Goal: Navigation & Orientation: Find specific page/section

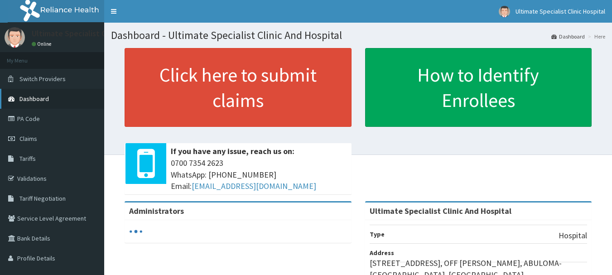
click at [22, 98] on span "Dashboard" at bounding box center [33, 99] width 29 height 8
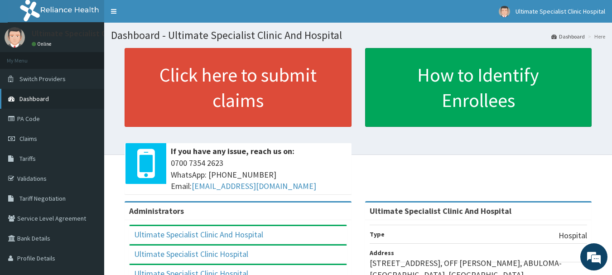
click at [34, 102] on span "Dashboard" at bounding box center [33, 99] width 29 height 8
click at [43, 179] on link "Validations" at bounding box center [52, 179] width 104 height 20
